Goal: Find specific page/section: Find specific page/section

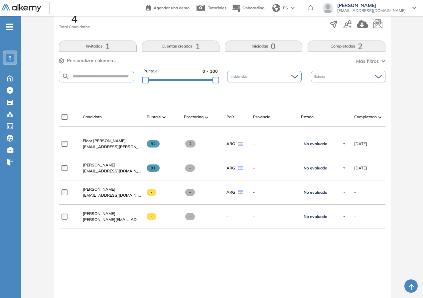
click at [10, 57] on span "B" at bounding box center [9, 57] width 3 height 5
drag, startPoint x: 52, startPoint y: 186, endPoint x: 49, endPoint y: 184, distance: 4.3
click at [52, 186] on div "Evaluación : Ejecutivo/a de Cuentas Abierta Ver evaluación Cerrar evaluación Da…" at bounding box center [222, 136] width 396 height 448
click at [10, 81] on icon at bounding box center [10, 78] width 12 height 8
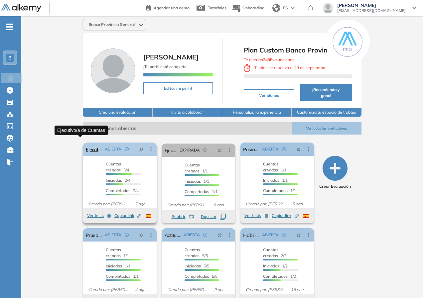
click at [86, 147] on link "Ejecutivo/a de Cuentas" at bounding box center [94, 149] width 16 height 13
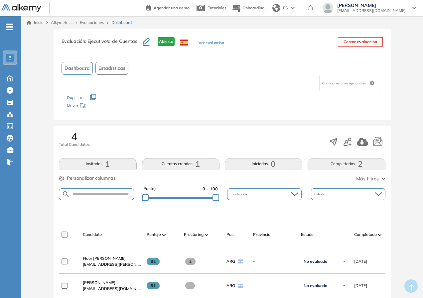
scroll to position [166, 0]
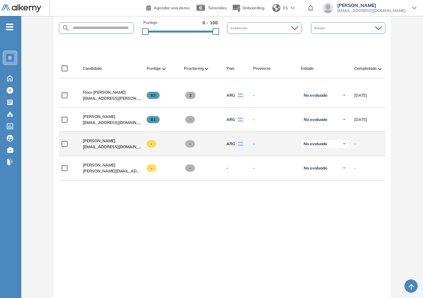
drag, startPoint x: 207, startPoint y: 235, endPoint x: 126, endPoint y: 147, distance: 119.1
click at [206, 233] on div "**********" at bounding box center [222, 187] width 326 height 209
